Goal: Navigation & Orientation: Find specific page/section

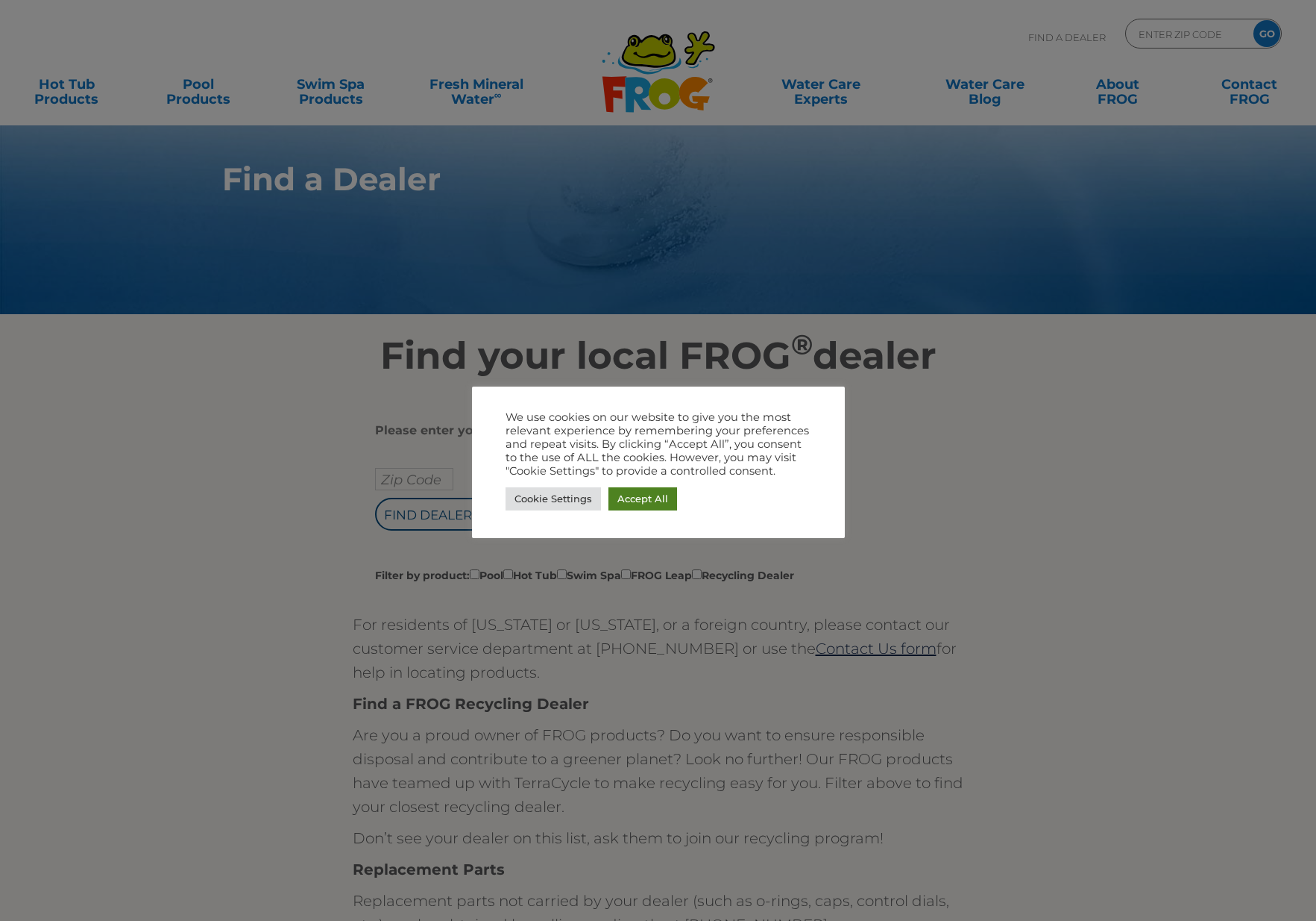
click at [628, 495] on link "Accept All" at bounding box center [642, 499] width 69 height 23
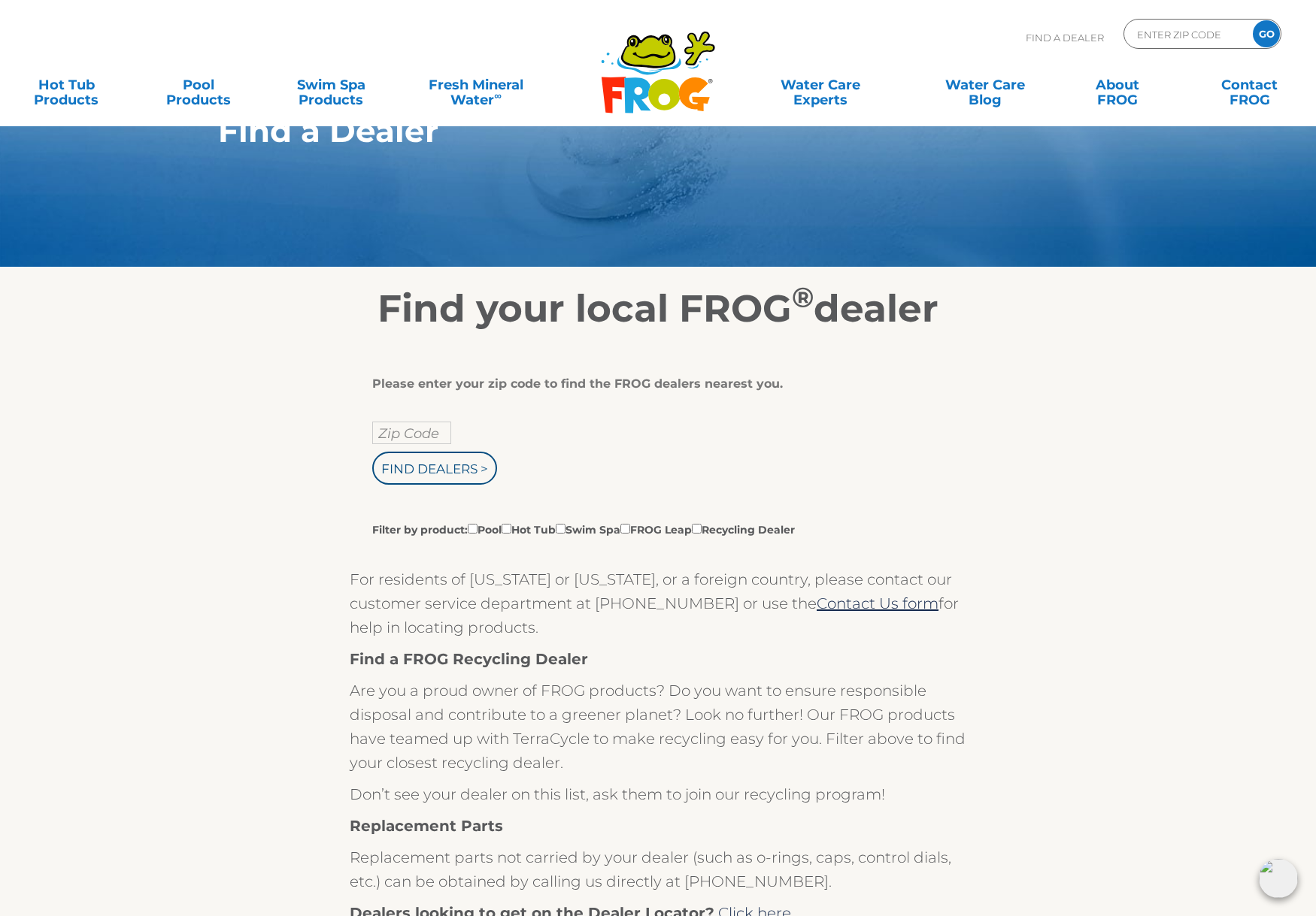
scroll to position [75, 0]
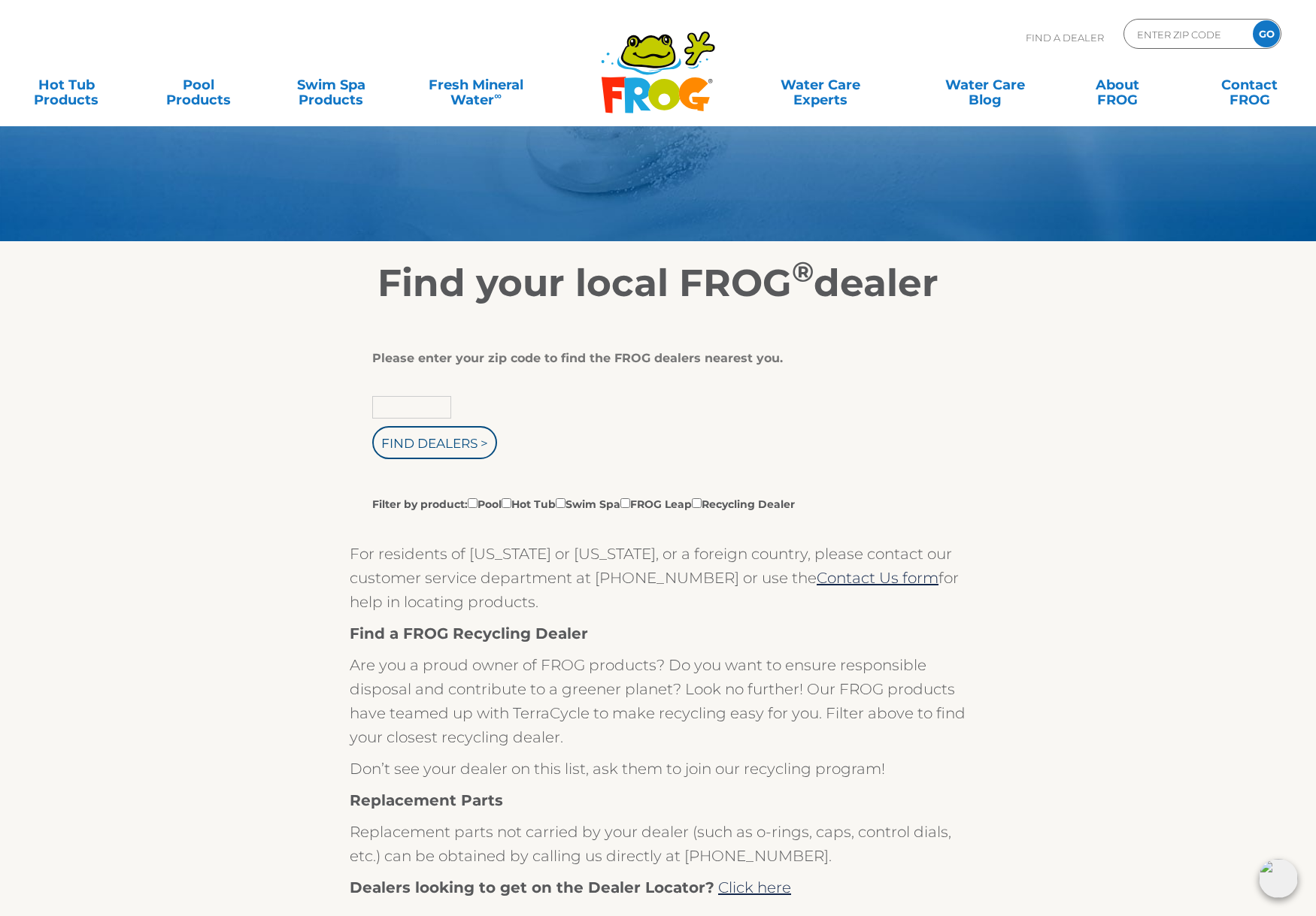
click at [400, 401] on input "text" at bounding box center [411, 406] width 79 height 22
type input "98223"
click at [419, 446] on input "Find Dealers >" at bounding box center [435, 442] width 125 height 33
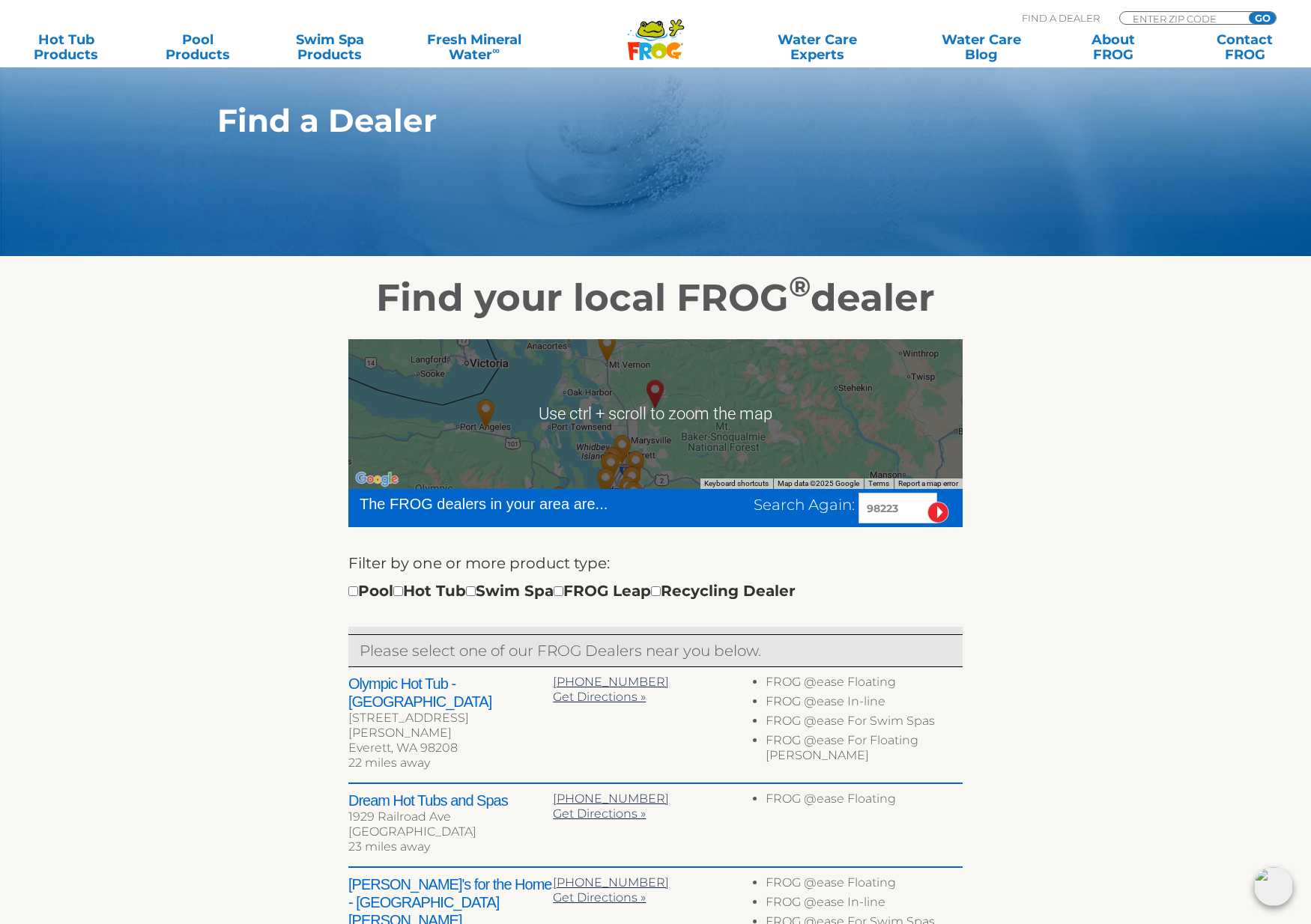
scroll to position [149, 0]
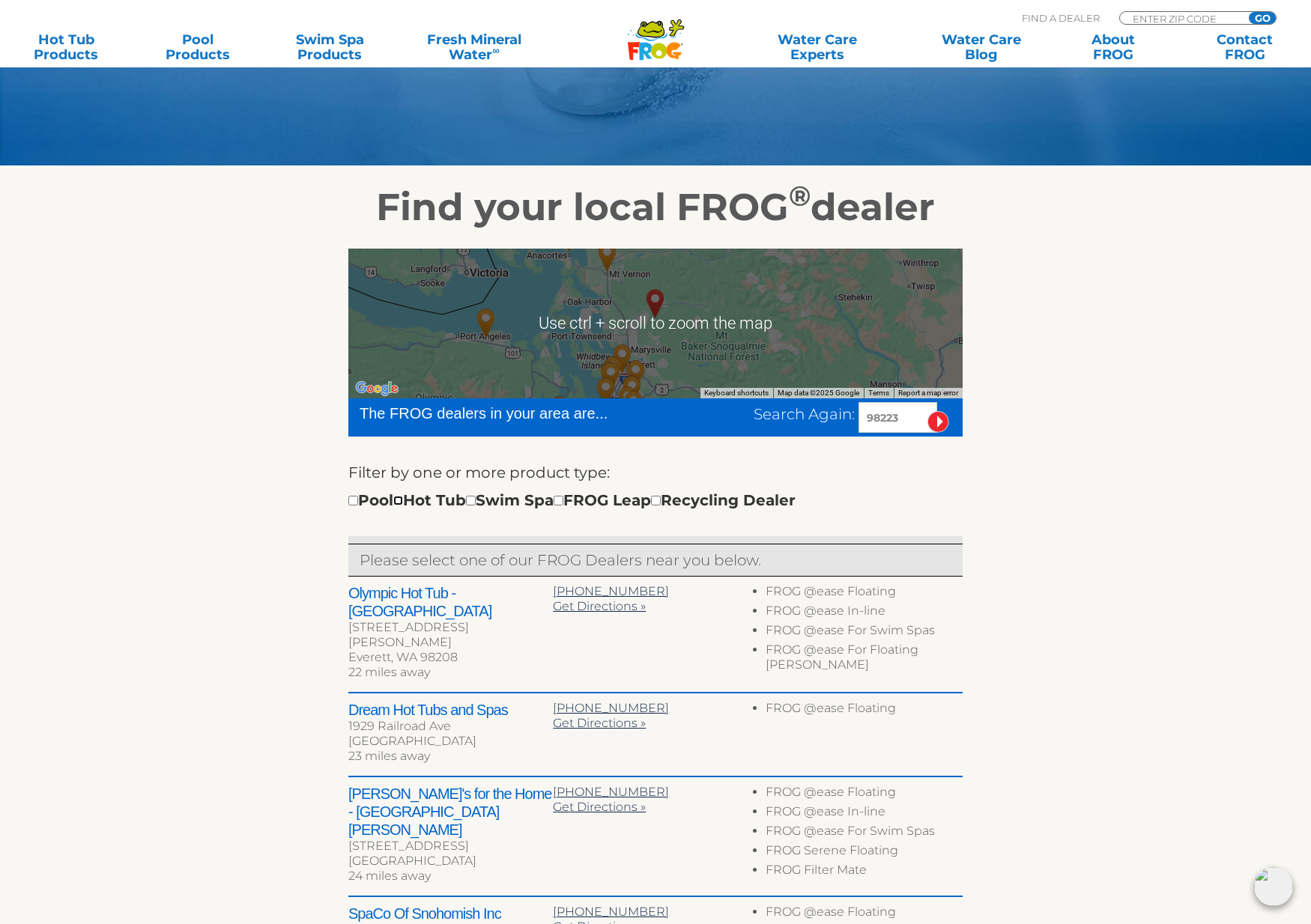
click at [403, 502] on input "checkbox" at bounding box center [398, 501] width 10 height 10
checkbox input "true"
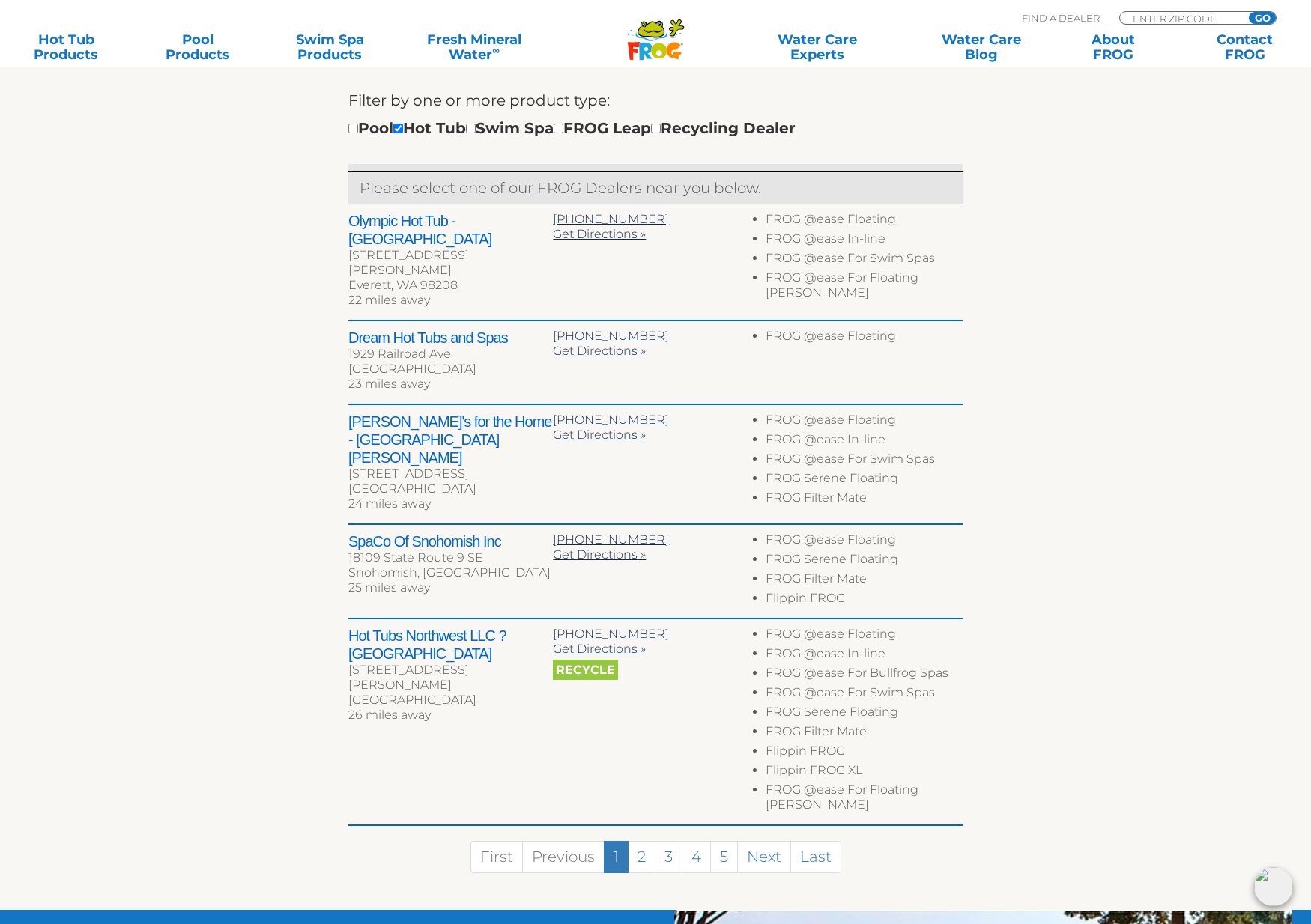
scroll to position [548, 0]
